Goal: Book appointment/travel/reservation

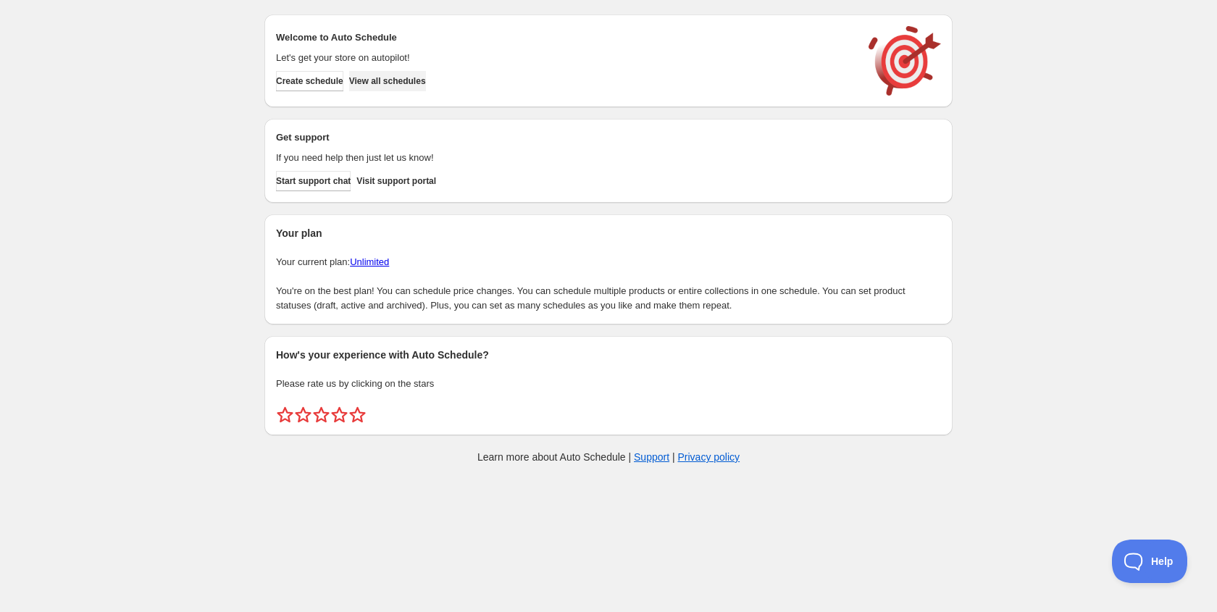
click at [419, 77] on span "View all schedules" at bounding box center [387, 81] width 77 height 12
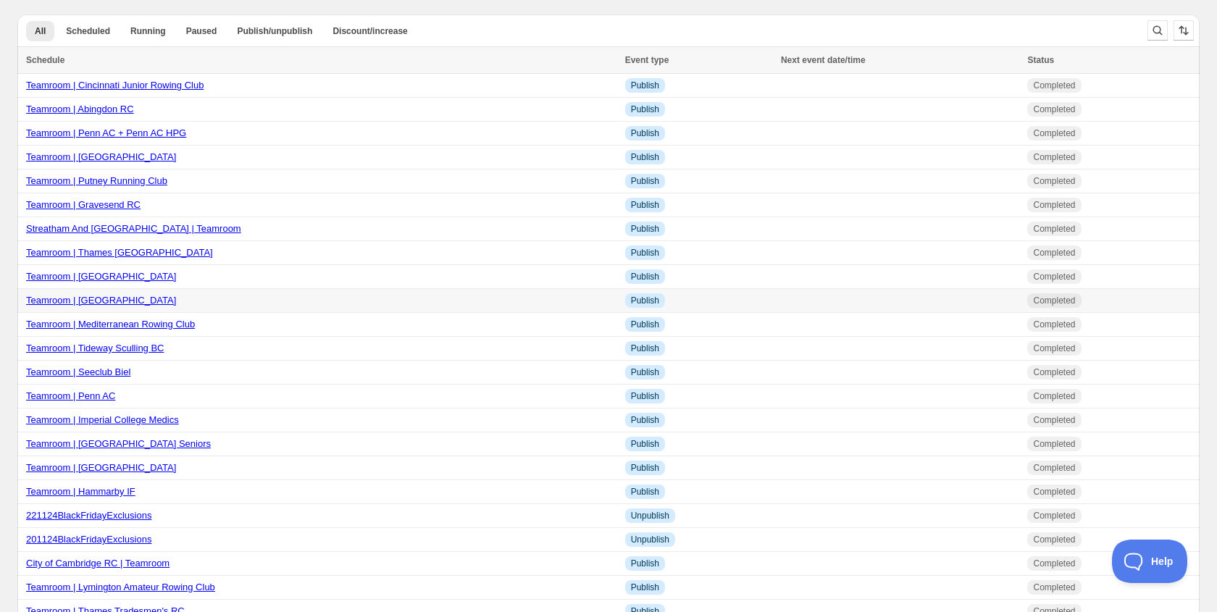
click at [125, 306] on link "Teamroom | [GEOGRAPHIC_DATA]" at bounding box center [101, 300] width 150 height 11
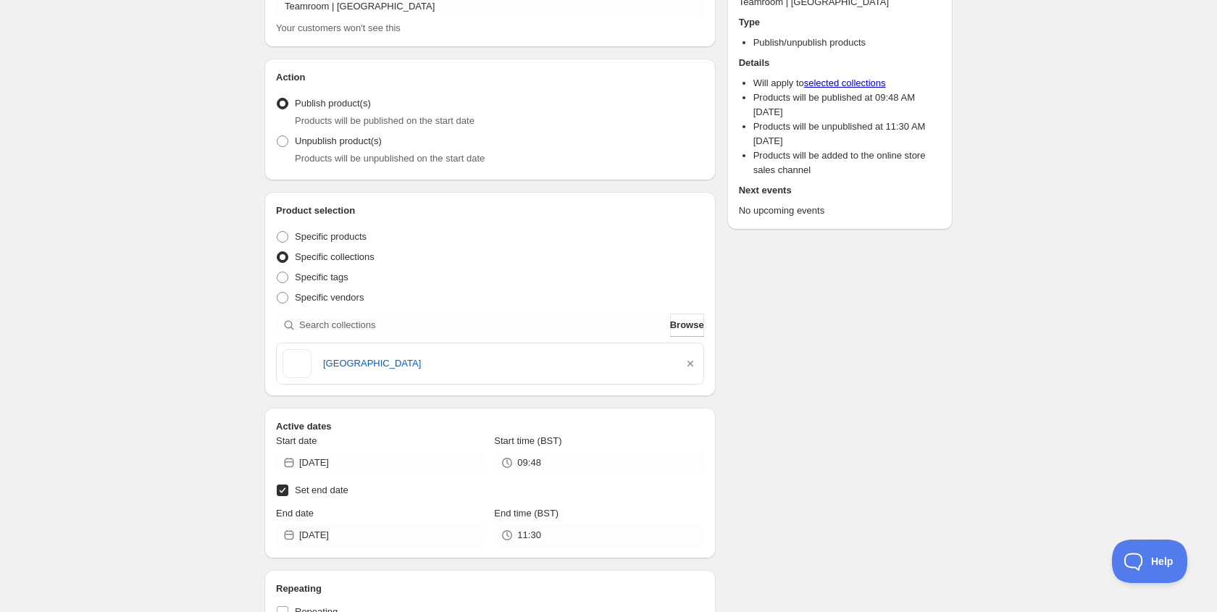
scroll to position [318, 0]
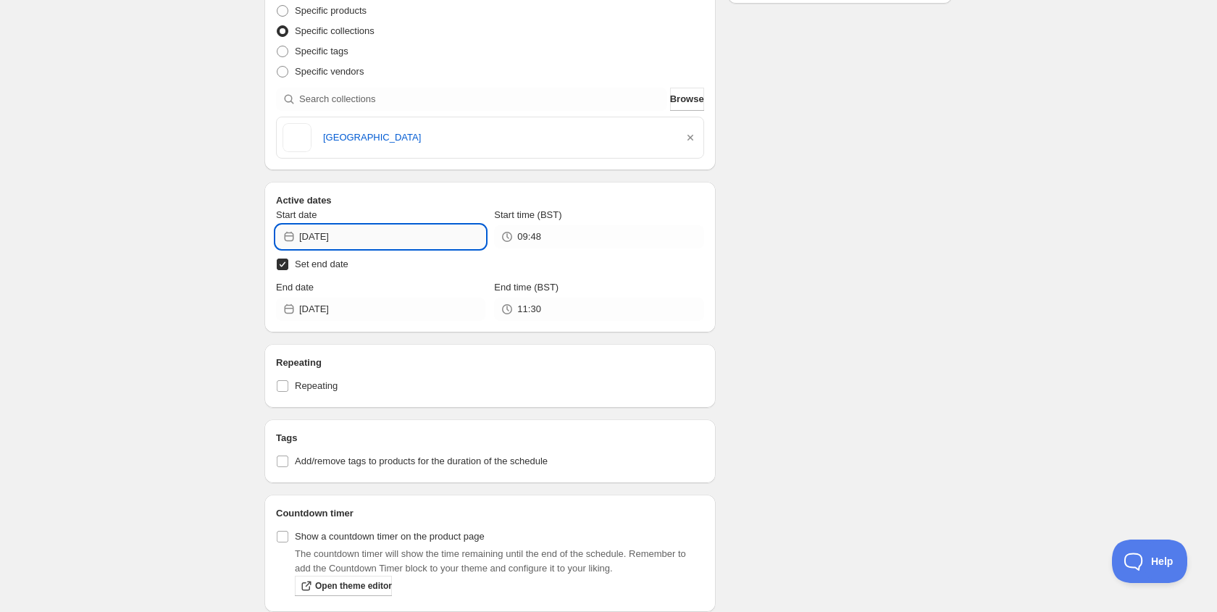
click at [364, 243] on input "2025-02-27" at bounding box center [392, 236] width 186 height 23
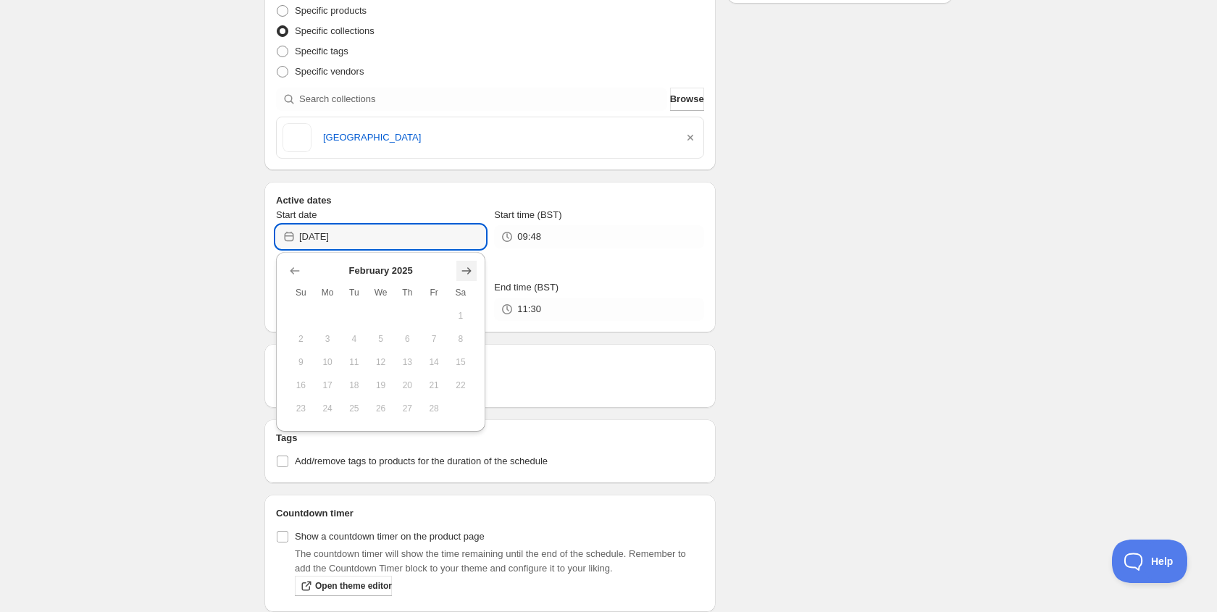
click at [470, 275] on icon "Show next month, March 2025" at bounding box center [466, 271] width 14 height 14
click at [470, 275] on icon "Show next month, April 2025" at bounding box center [466, 271] width 14 height 14
click at [470, 275] on icon "Show next month, May 2025" at bounding box center [466, 271] width 14 height 14
click at [470, 275] on icon "Show next month, June 2025" at bounding box center [466, 271] width 14 height 14
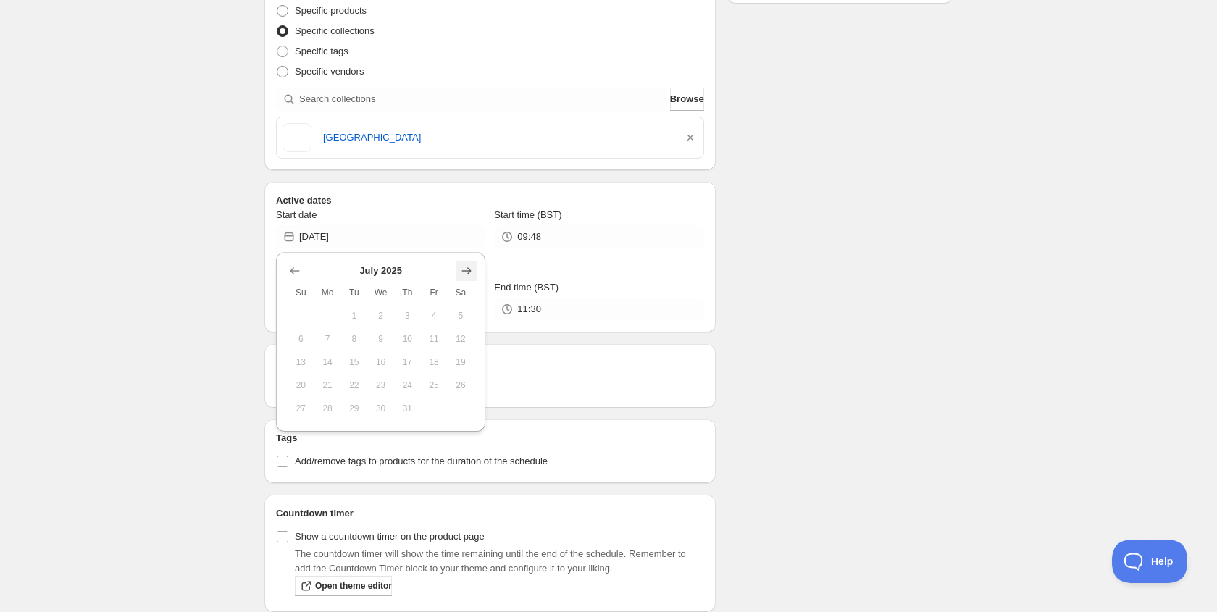
click at [470, 275] on icon "Show next month, August 2025" at bounding box center [466, 271] width 14 height 14
click at [470, 275] on icon "Show next month, October 2025" at bounding box center [466, 271] width 14 height 14
click at [470, 275] on icon "Show next month, November 2025" at bounding box center [466, 271] width 14 height 14
click at [470, 275] on icon "Show next month, December 2025" at bounding box center [466, 271] width 14 height 14
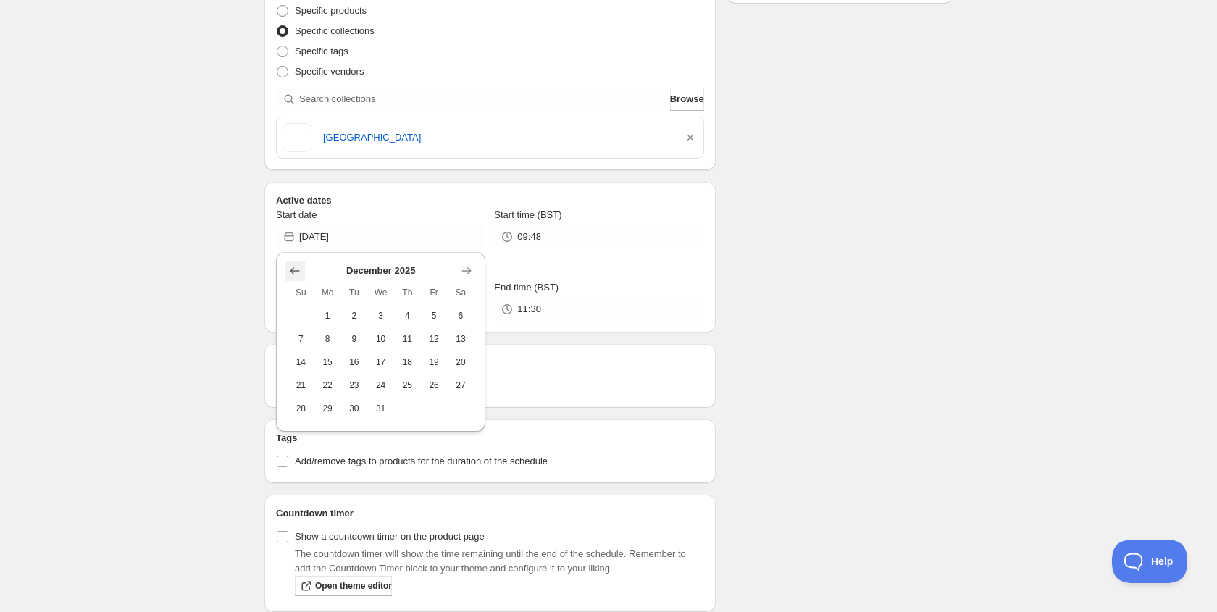
click at [296, 270] on icon "Show previous month, November 2025" at bounding box center [295, 271] width 14 height 14
click at [296, 270] on icon "Show previous month, September 2025" at bounding box center [295, 271] width 14 height 14
click at [296, 270] on icon "Show previous month, August 2025" at bounding box center [295, 271] width 14 height 14
click at [388, 403] on button "27" at bounding box center [380, 408] width 27 height 23
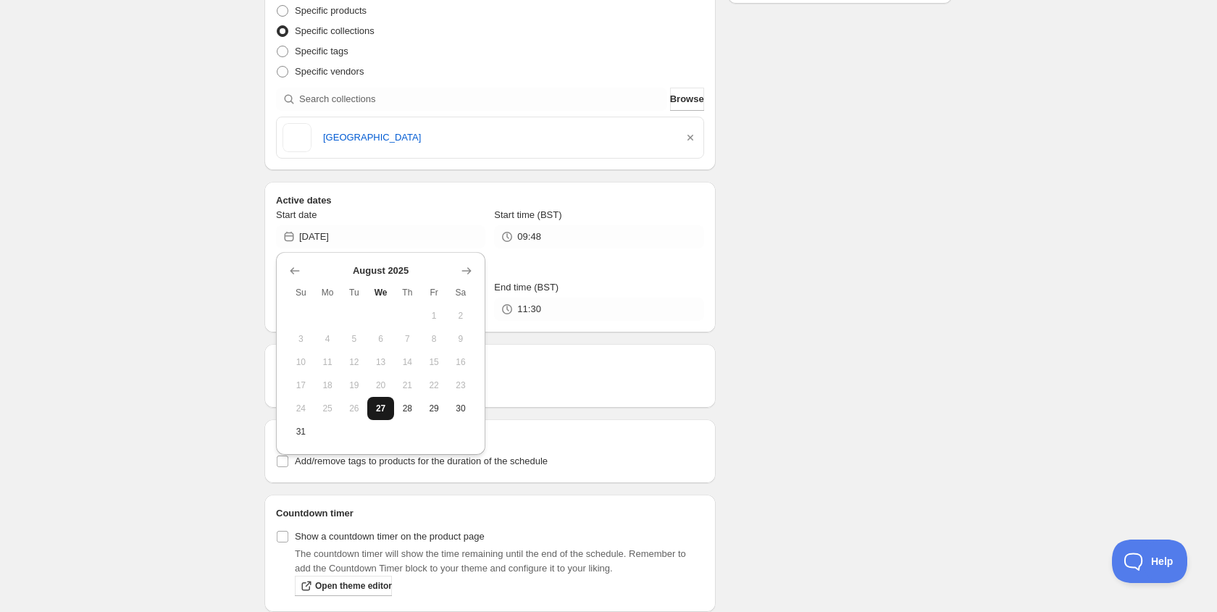
type input "2025-08-27"
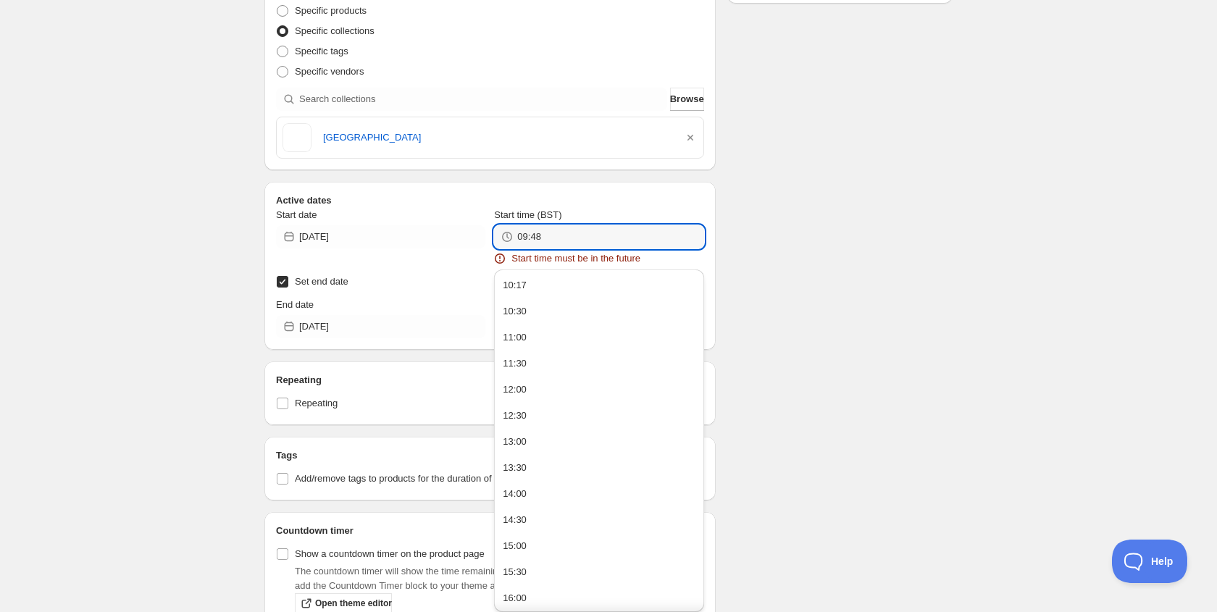
drag, startPoint x: 555, startPoint y: 243, endPoint x: 437, endPoint y: 216, distance: 121.1
click at [437, 216] on div "Start date 2025-08-27 Start time (BST) 09:48 Start time must be in the future" at bounding box center [490, 237] width 428 height 58
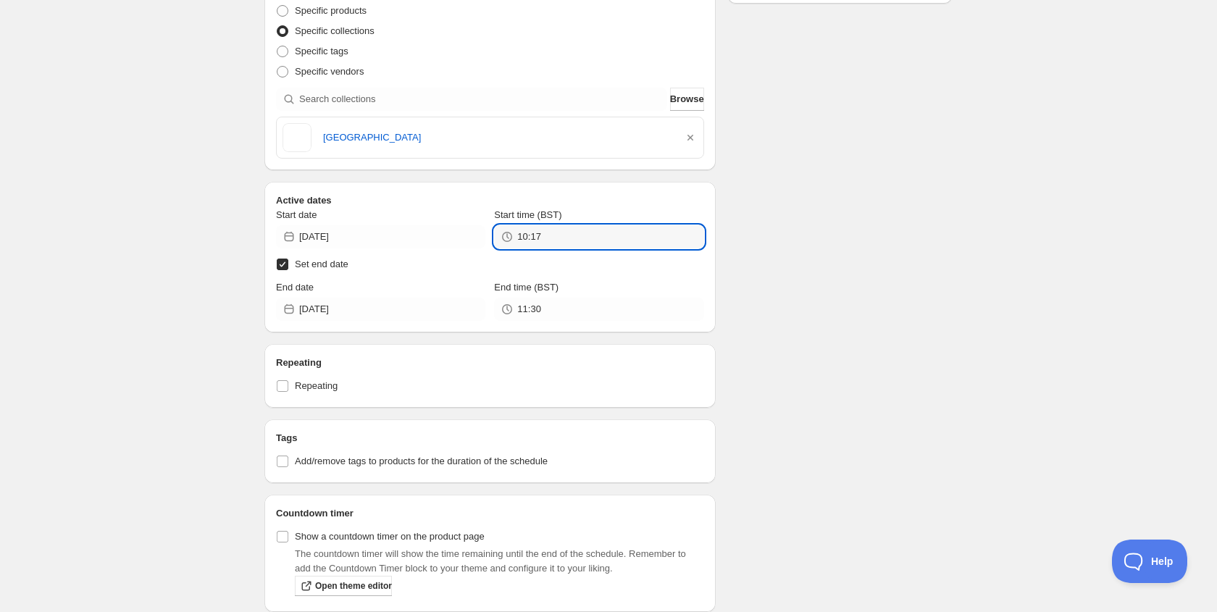
type input "10:17"
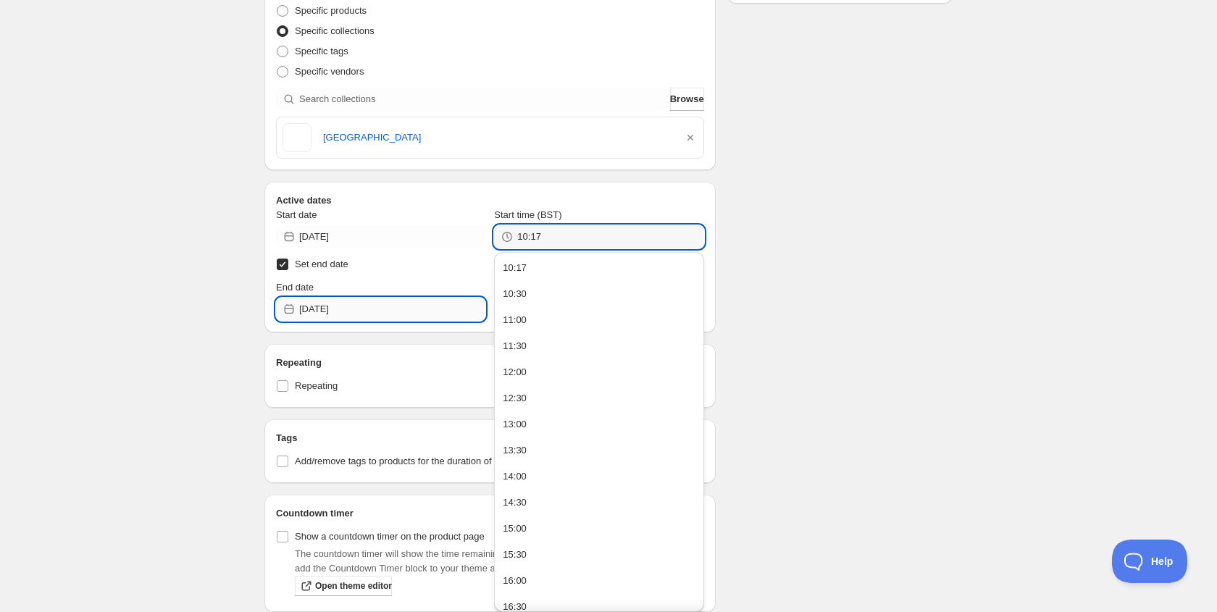
click at [358, 308] on input "2025-08-27" at bounding box center [392, 309] width 186 height 23
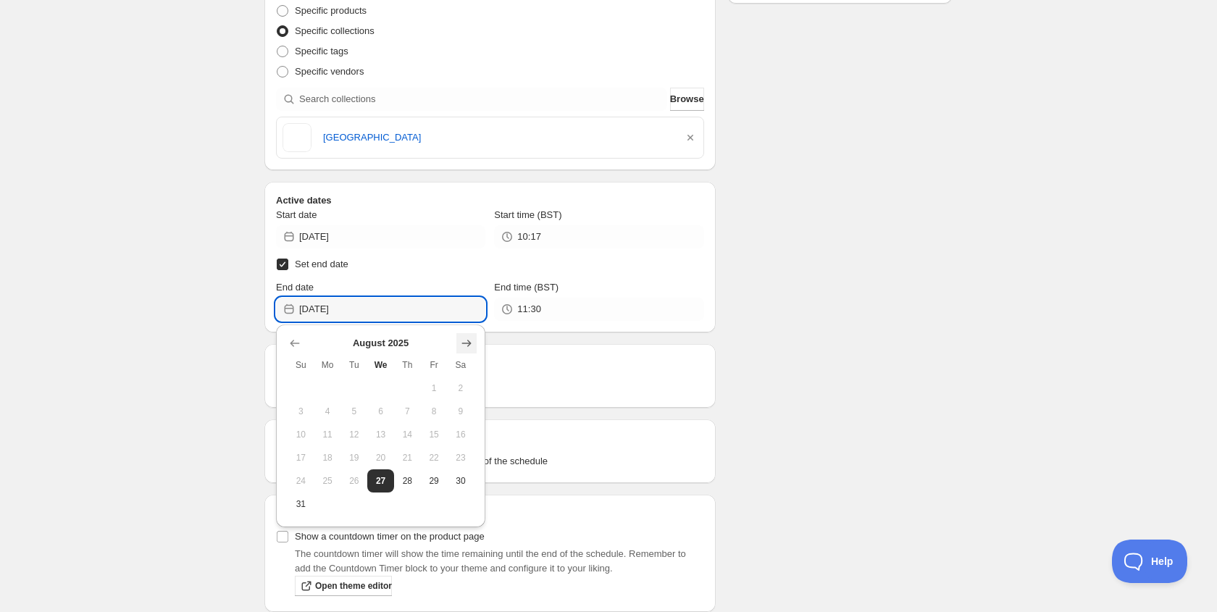
click at [470, 340] on icon "Show next month, September 2025" at bounding box center [466, 343] width 14 height 14
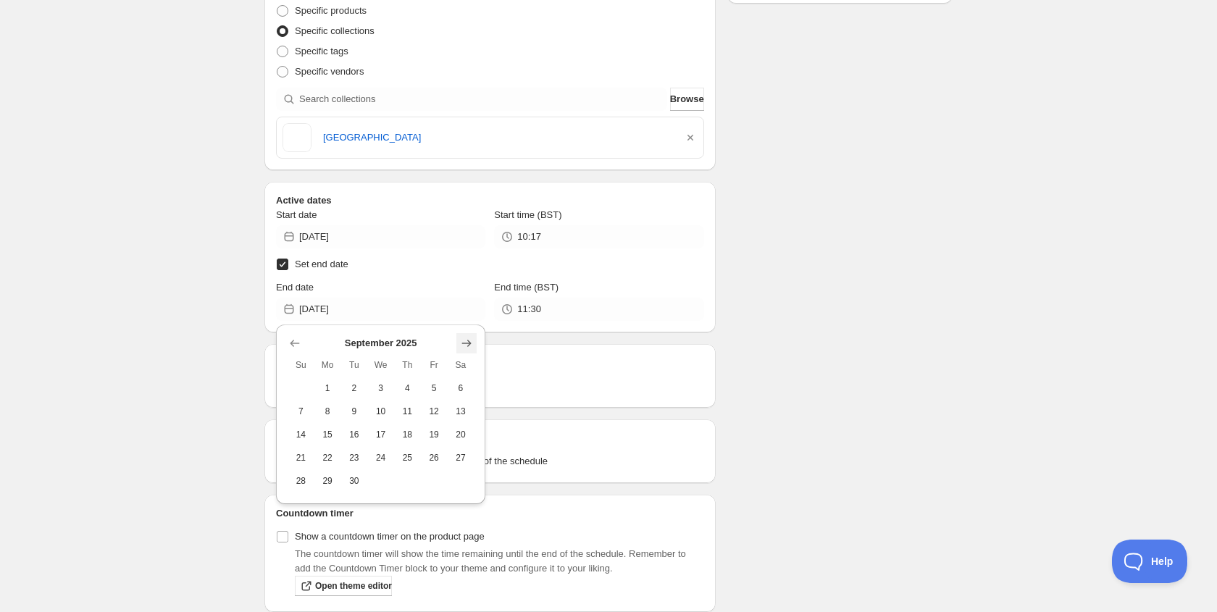
click at [470, 340] on icon "Show next month, October 2025" at bounding box center [466, 343] width 14 height 14
click at [302, 343] on button "Show previous month, September 2025" at bounding box center [295, 343] width 20 height 20
click at [299, 430] on span "14" at bounding box center [300, 435] width 15 height 12
type input "2025-09-14"
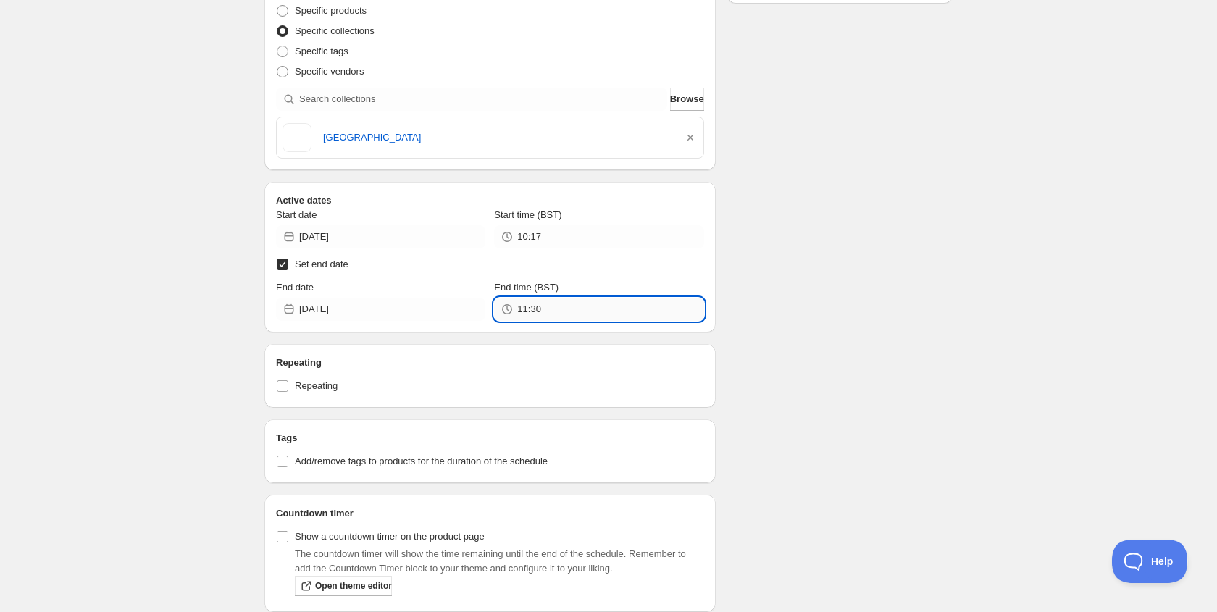
click at [523, 314] on input "11:30" at bounding box center [610, 309] width 186 height 23
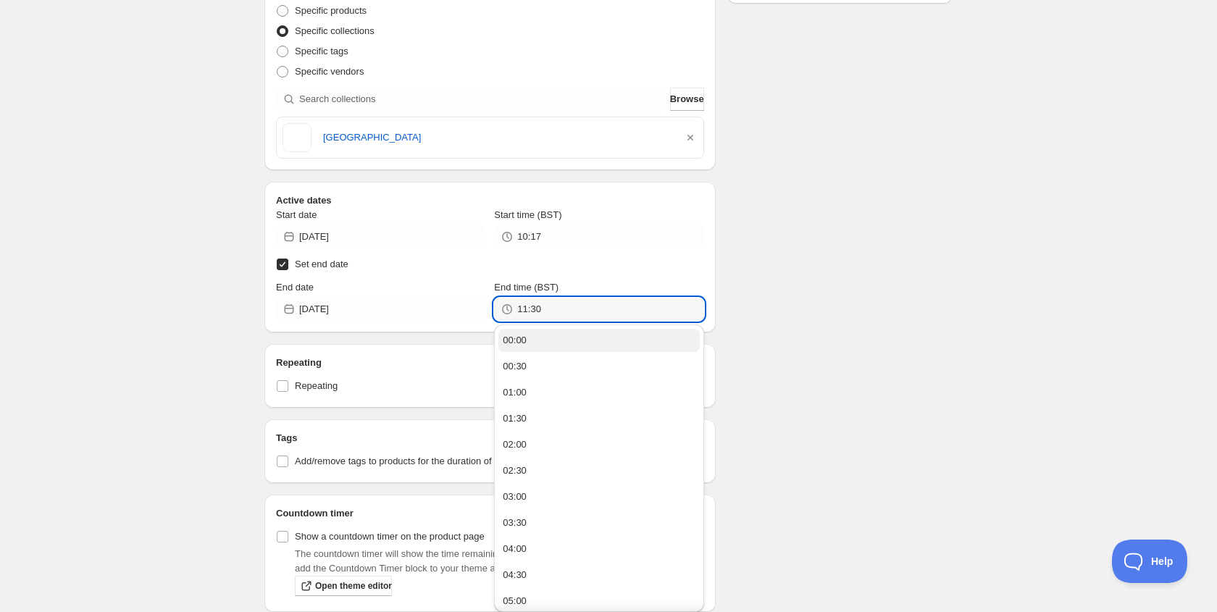
click at [522, 349] on button "00:00" at bounding box center [598, 340] width 201 height 23
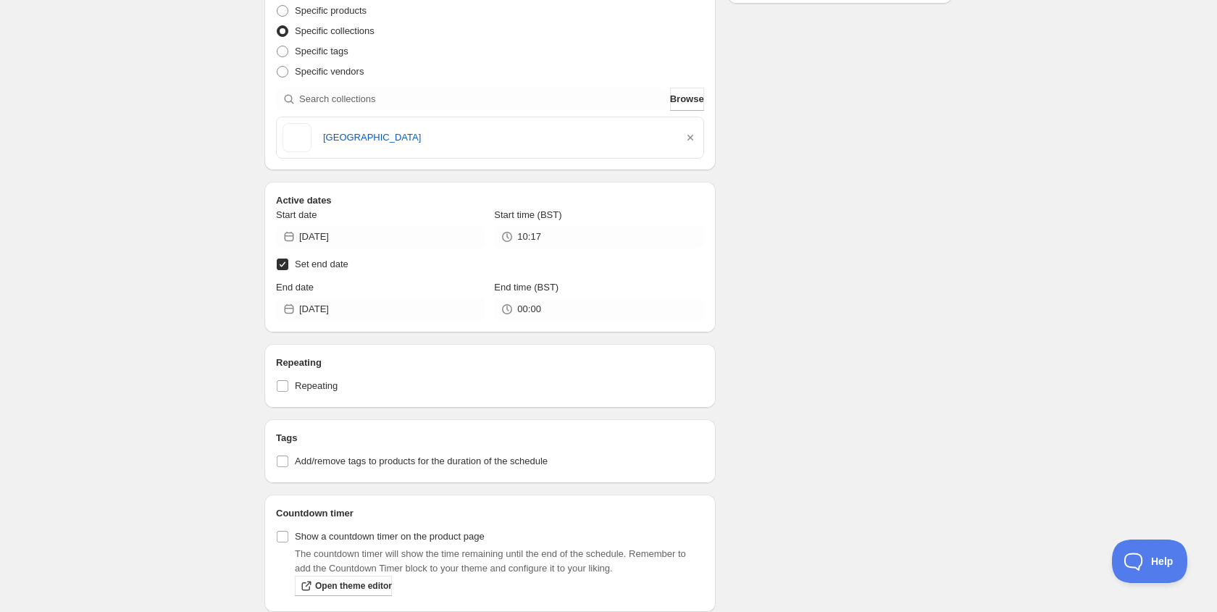
type input "00:00"
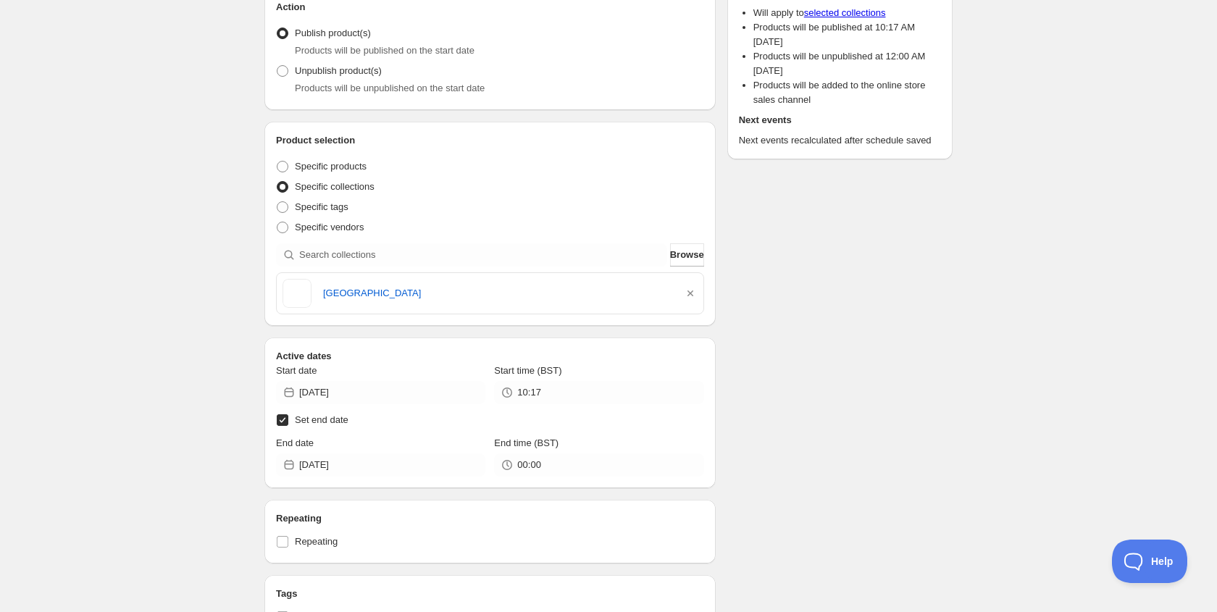
scroll to position [0, 0]
